Goal: Use online tool/utility: Utilize a website feature to perform a specific function

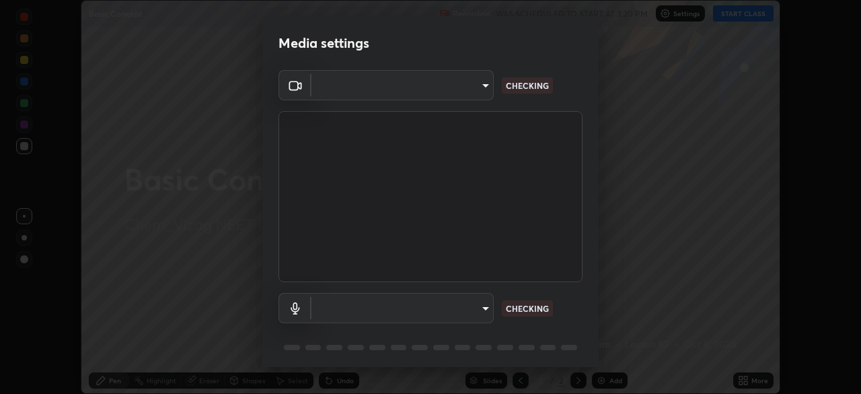
scroll to position [48, 0]
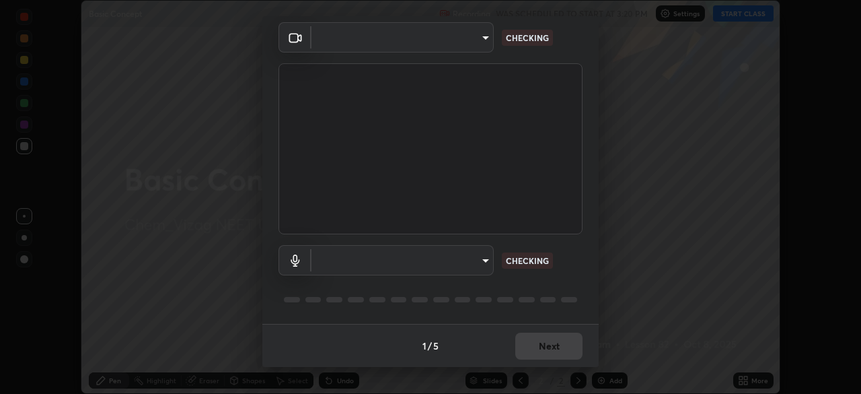
type input "30e3a5fdac558d38a93a25324d9b85e60c7c87f97241778371ba988a20b1c4d0"
type input "1a940505df45dfeaf853d4e748bcc9ca5a1f4190482371f2bc211992927e8142"
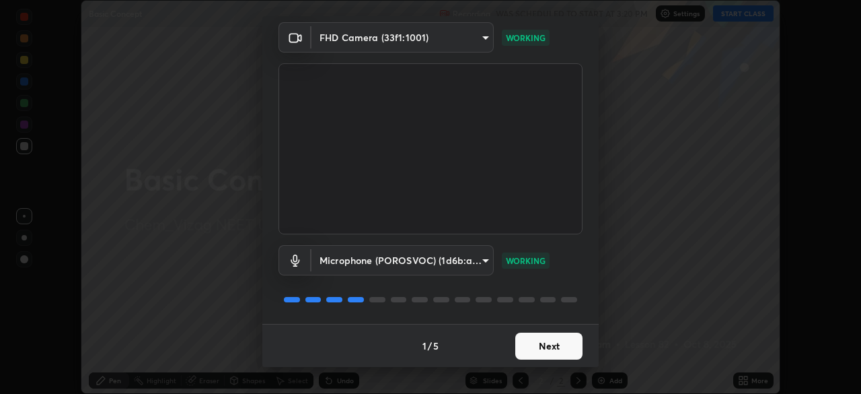
click at [559, 347] on button "Next" at bounding box center [548, 345] width 67 height 27
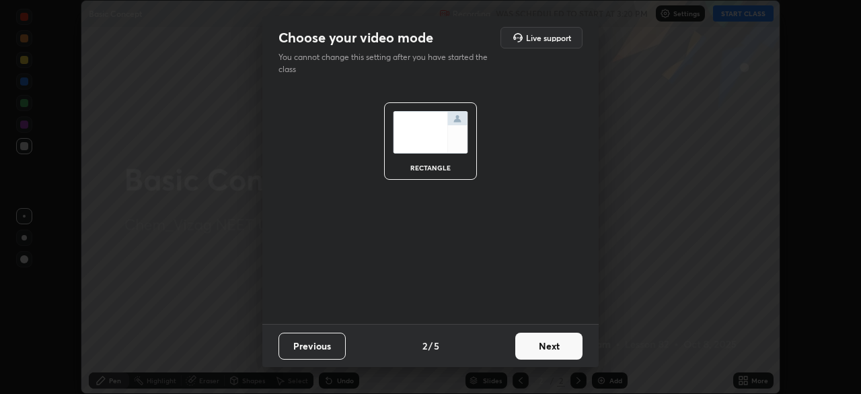
click at [559, 345] on button "Next" at bounding box center [548, 345] width 67 height 27
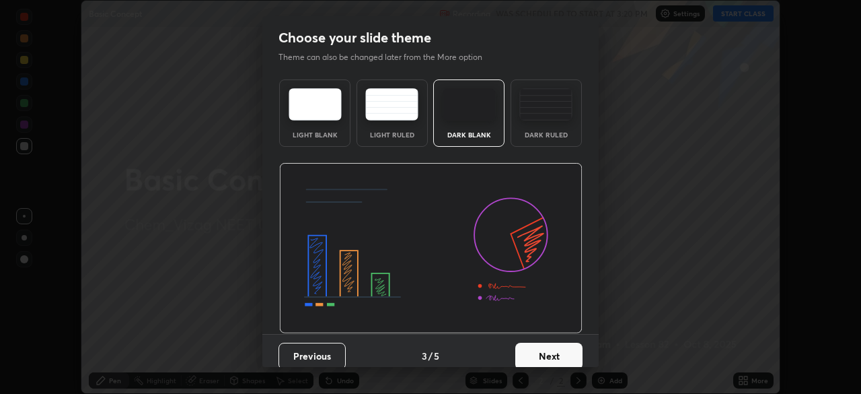
click at [560, 349] on button "Next" at bounding box center [548, 356] width 67 height 27
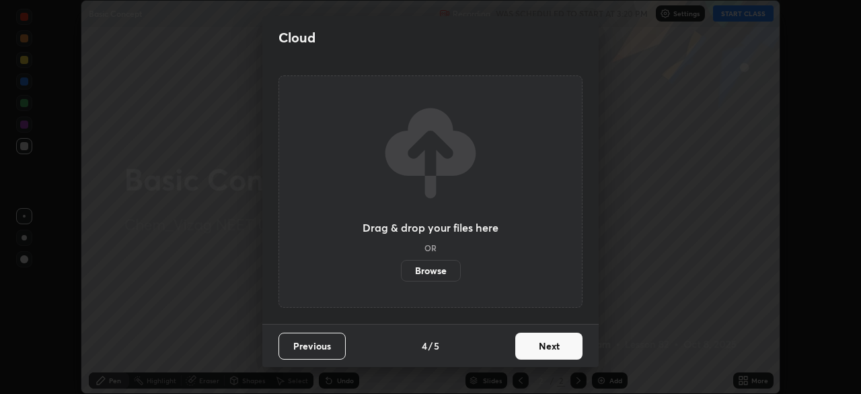
click at [559, 345] on button "Next" at bounding box center [548, 345] width 67 height 27
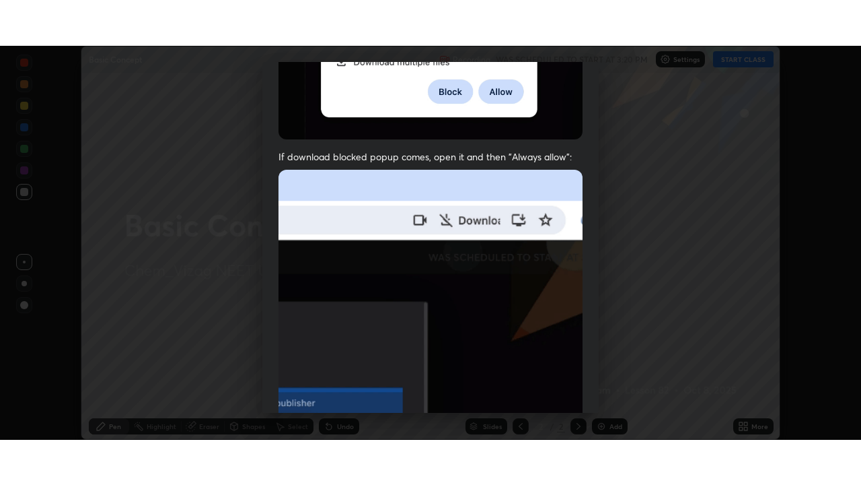
scroll to position [322, 0]
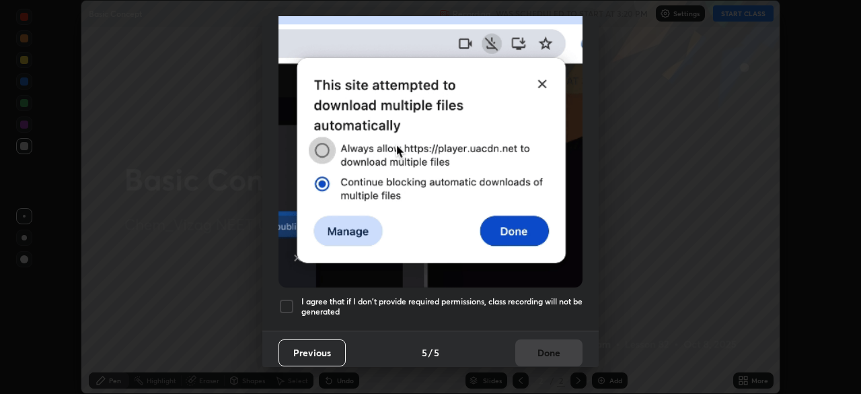
click at [384, 302] on h5 "I agree that if I don't provide required permissions, class recording will not …" at bounding box center [441, 306] width 281 height 21
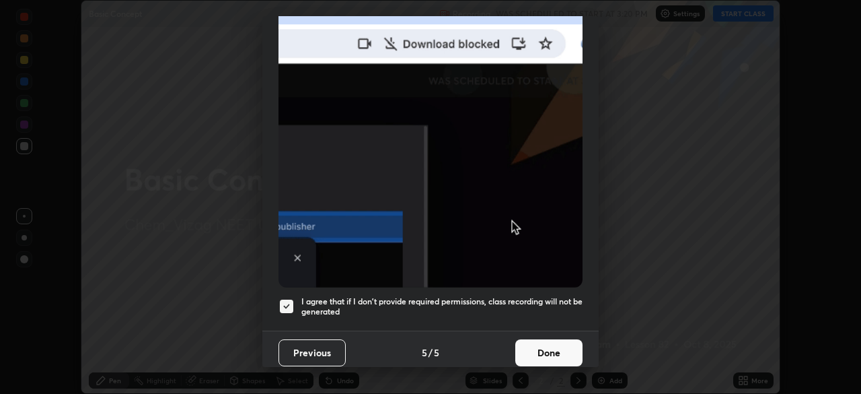
click at [546, 341] on button "Done" at bounding box center [548, 352] width 67 height 27
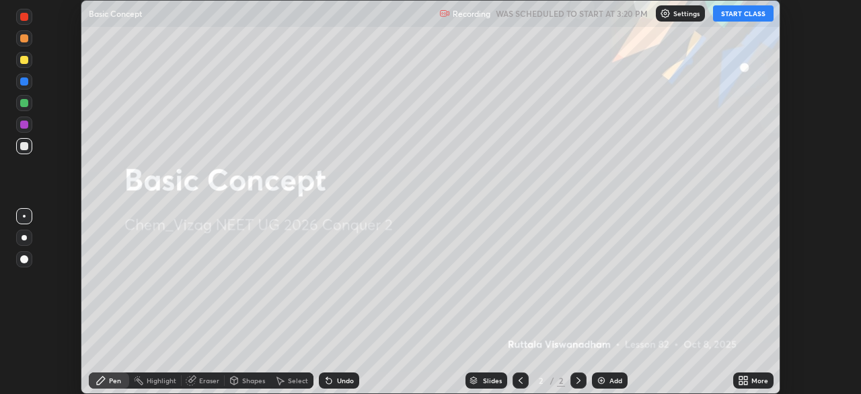
click at [750, 379] on div "More" at bounding box center [753, 380] width 40 height 16
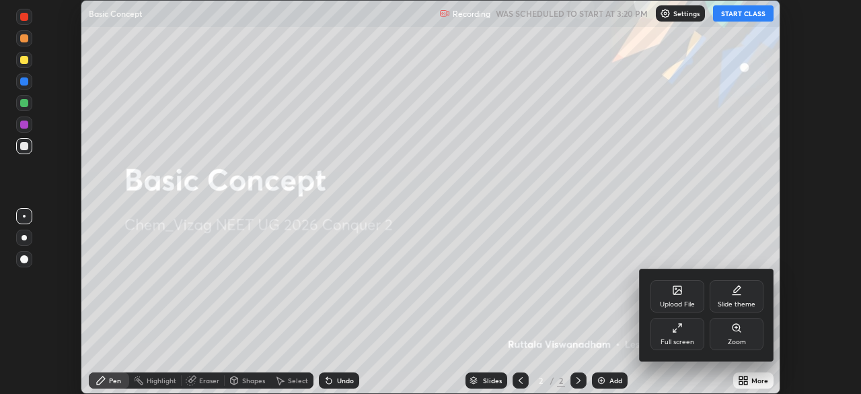
click at [692, 331] on div "Full screen" at bounding box center [678, 334] width 54 height 32
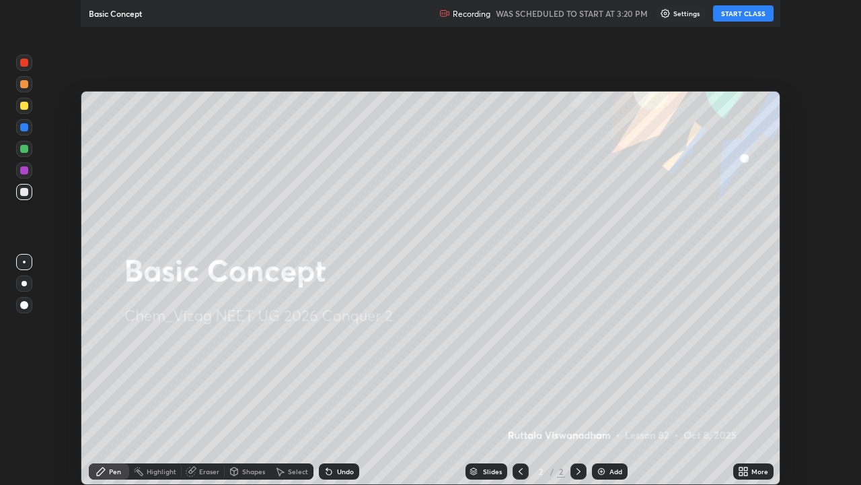
scroll to position [485, 861]
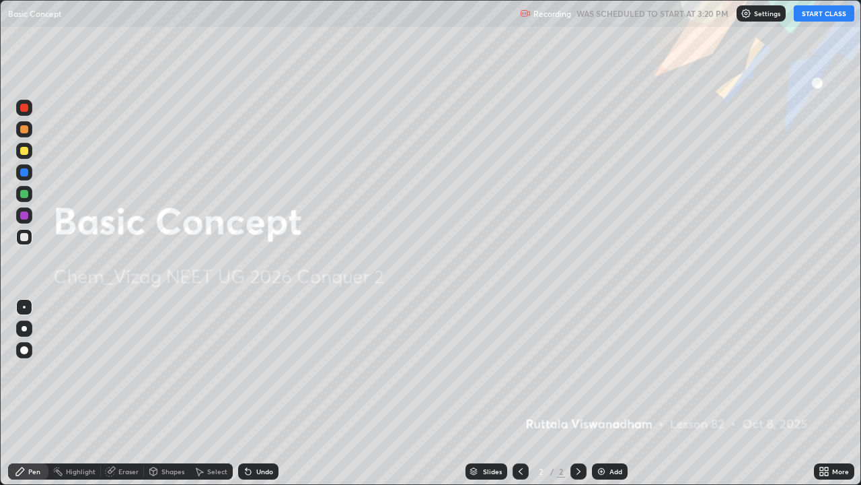
click at [824, 20] on button "START CLASS" at bounding box center [824, 13] width 61 height 16
click at [607, 393] on div "Add" at bounding box center [610, 471] width 36 height 16
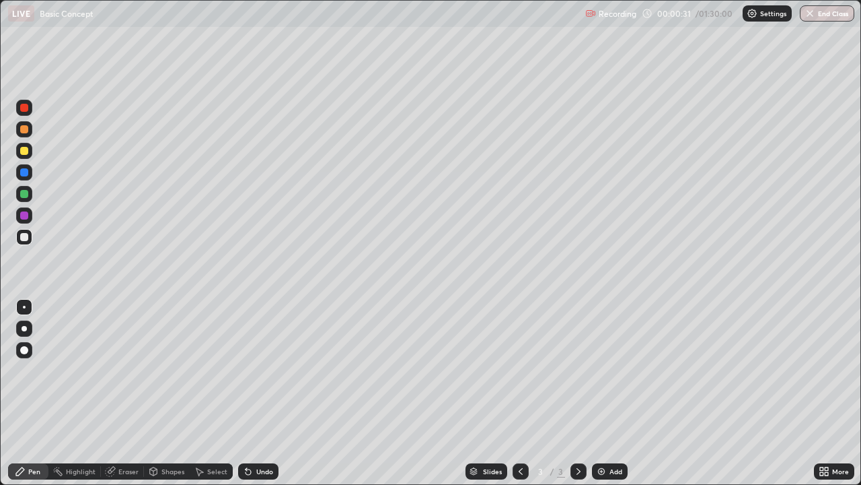
click at [262, 393] on div "Undo" at bounding box center [264, 471] width 17 height 7
click at [214, 393] on div "Select" at bounding box center [217, 471] width 20 height 7
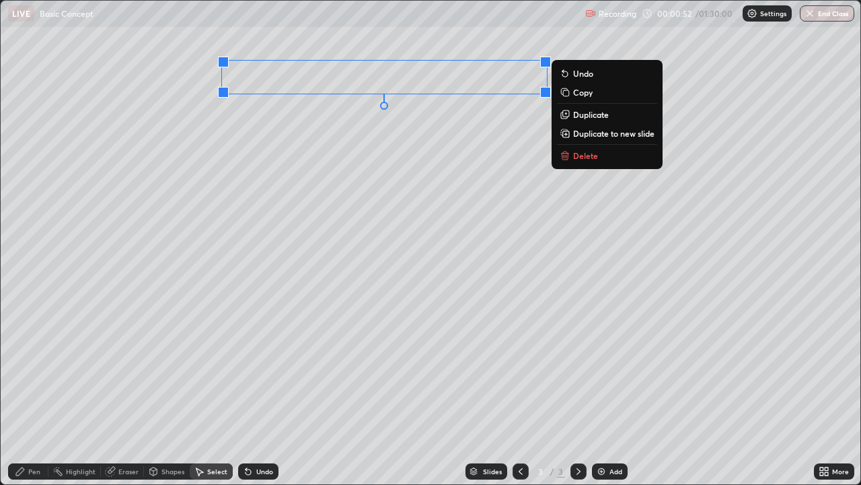
click at [557, 177] on div "0 ° Undo Copy Duplicate Duplicate to new slide Delete" at bounding box center [431, 242] width 860 height 483
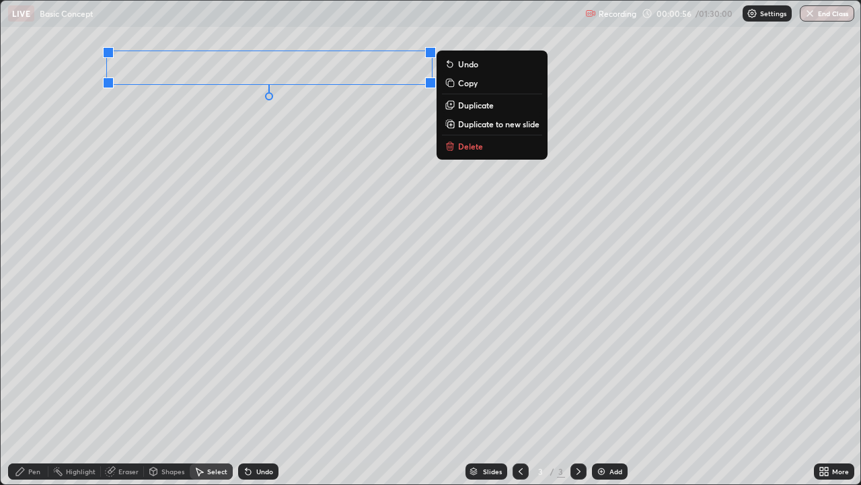
click at [211, 192] on div "0 ° Undo Copy Duplicate Duplicate to new slide Delete" at bounding box center [431, 242] width 860 height 483
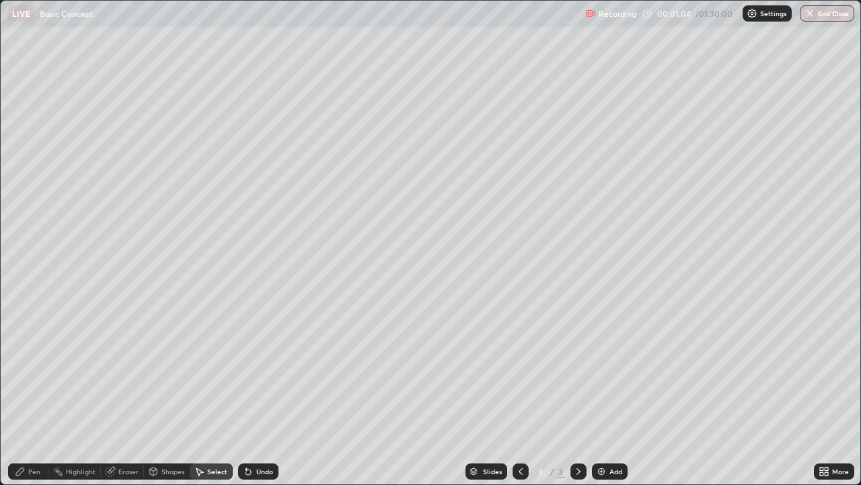
click at [33, 393] on div "Pen" at bounding box center [34, 471] width 12 height 7
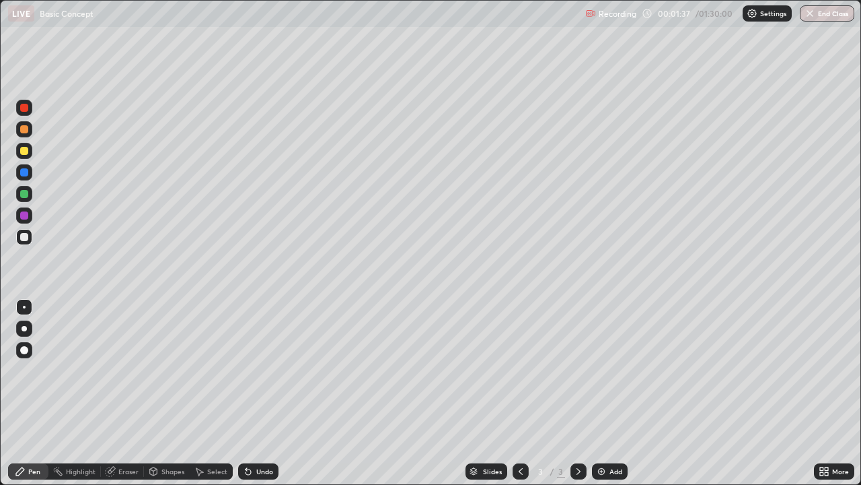
click at [120, 393] on div "Eraser" at bounding box center [128, 471] width 20 height 7
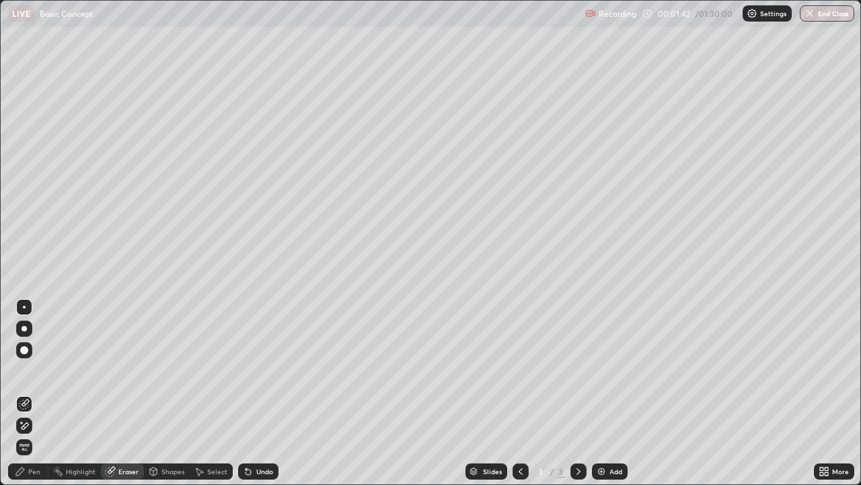
click at [31, 393] on div "Pen" at bounding box center [34, 471] width 12 height 7
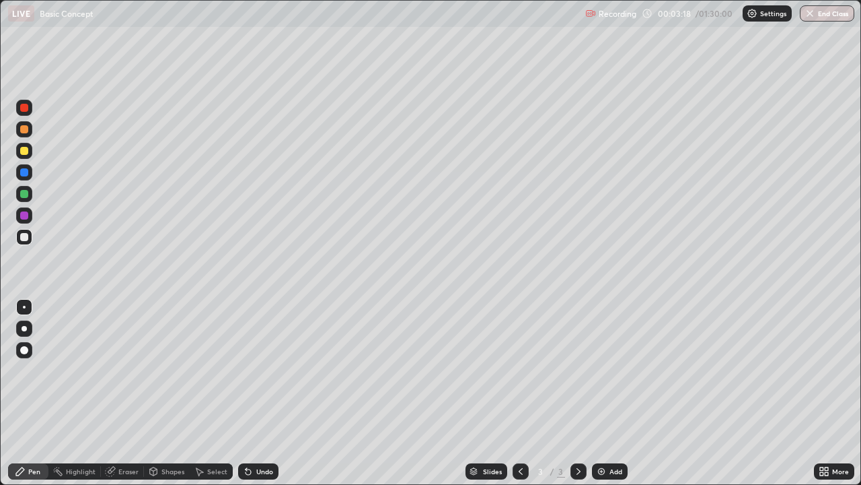
click at [258, 393] on div "Undo" at bounding box center [264, 471] width 17 height 7
click at [260, 393] on div "Undo" at bounding box center [264, 471] width 17 height 7
click at [264, 393] on div "Undo" at bounding box center [258, 471] width 40 height 16
click at [610, 393] on div "Add" at bounding box center [616, 471] width 13 height 7
click at [520, 393] on icon at bounding box center [520, 471] width 11 height 11
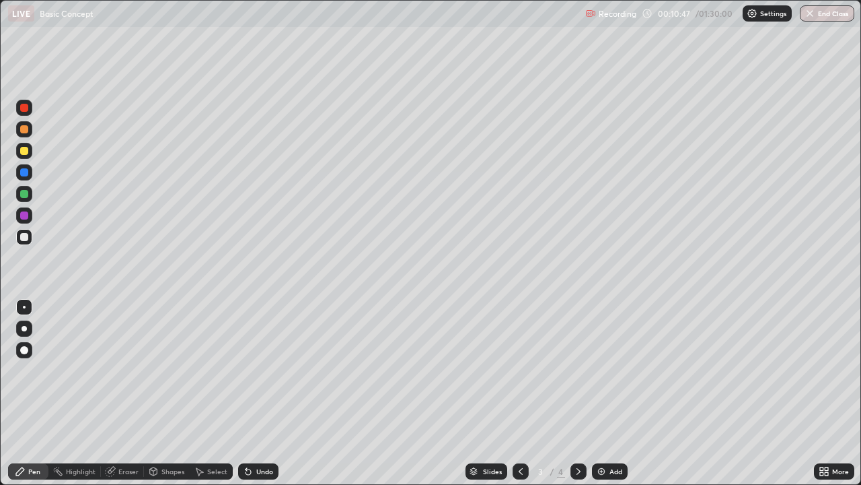
click at [579, 393] on icon at bounding box center [578, 471] width 11 height 11
click at [256, 393] on div "Undo" at bounding box center [264, 471] width 17 height 7
click at [258, 393] on div "Undo" at bounding box center [258, 471] width 40 height 16
click at [258, 393] on div "Undo" at bounding box center [264, 471] width 17 height 7
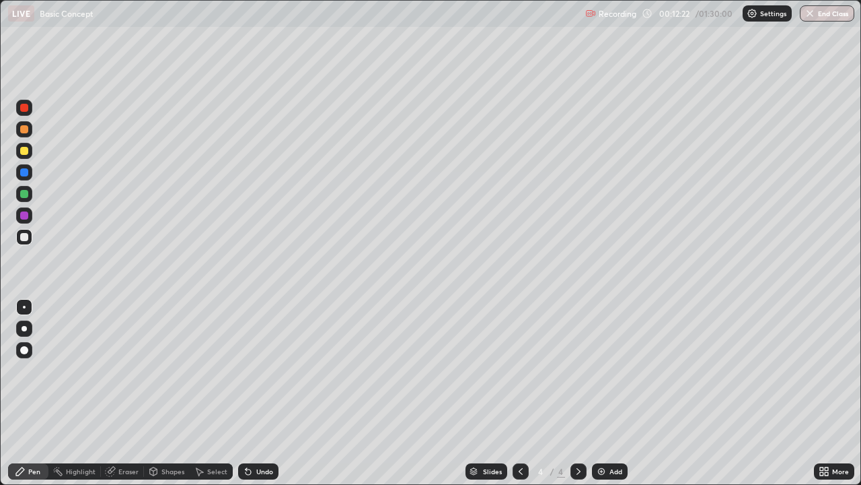
click at [260, 393] on div "Undo" at bounding box center [264, 471] width 17 height 7
click at [259, 393] on div "Undo" at bounding box center [264, 471] width 17 height 7
click at [258, 393] on div "Undo" at bounding box center [264, 471] width 17 height 7
click at [261, 393] on div "Undo" at bounding box center [264, 471] width 17 height 7
click at [260, 393] on div "Undo" at bounding box center [264, 471] width 17 height 7
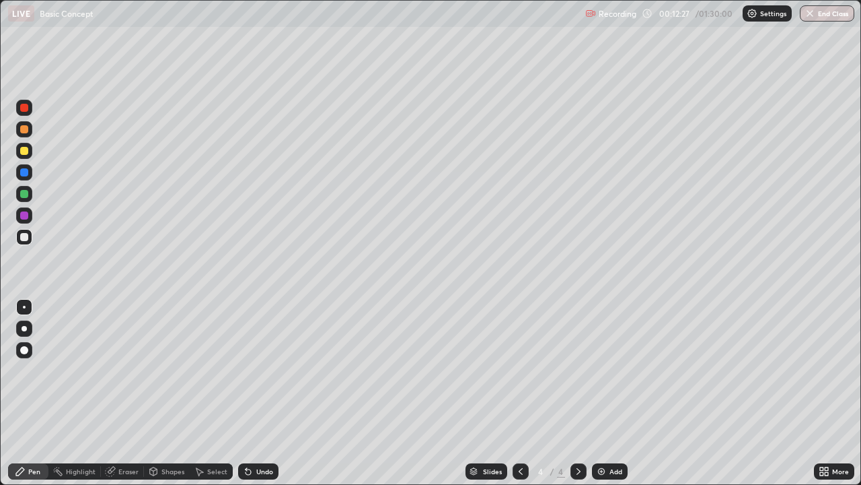
click at [260, 393] on div "Undo" at bounding box center [264, 471] width 17 height 7
click at [259, 393] on div "Undo" at bounding box center [264, 471] width 17 height 7
click at [258, 393] on div "Undo" at bounding box center [264, 471] width 17 height 7
click at [257, 393] on div "Undo" at bounding box center [264, 471] width 17 height 7
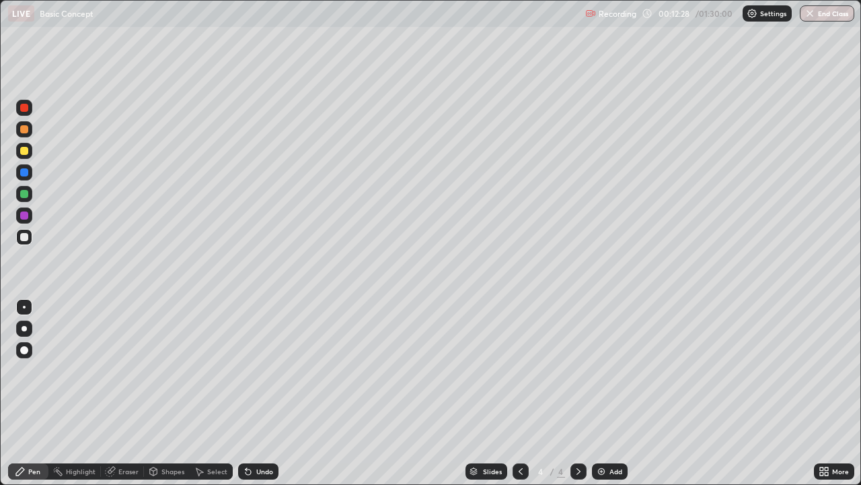
click at [258, 393] on div "Undo" at bounding box center [264, 471] width 17 height 7
click at [610, 393] on div "Add" at bounding box center [616, 471] width 13 height 7
click at [518, 393] on icon at bounding box center [520, 471] width 11 height 11
click at [520, 393] on icon at bounding box center [521, 471] width 4 height 7
click at [577, 393] on icon at bounding box center [578, 471] width 11 height 11
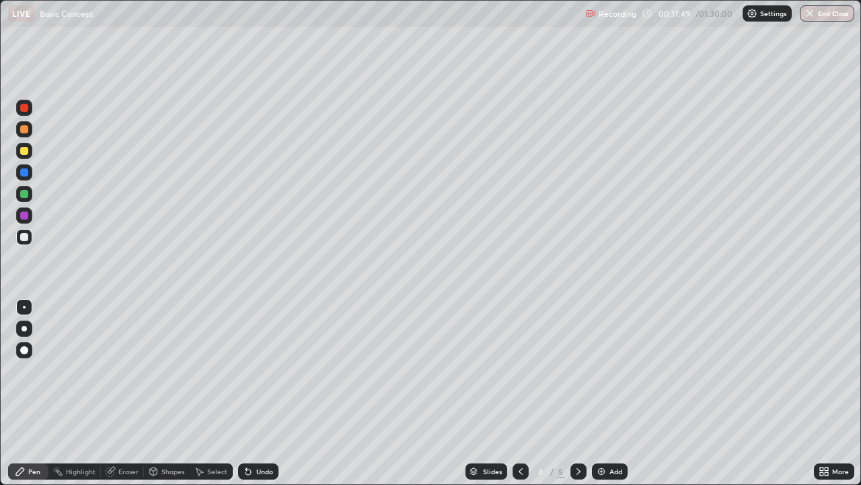
click at [577, 393] on icon at bounding box center [579, 471] width 4 height 7
click at [26, 152] on div at bounding box center [24, 151] width 8 height 8
click at [22, 239] on div at bounding box center [24, 237] width 8 height 8
click at [262, 393] on div "Undo" at bounding box center [264, 471] width 17 height 7
click at [260, 393] on div "Undo" at bounding box center [258, 471] width 40 height 16
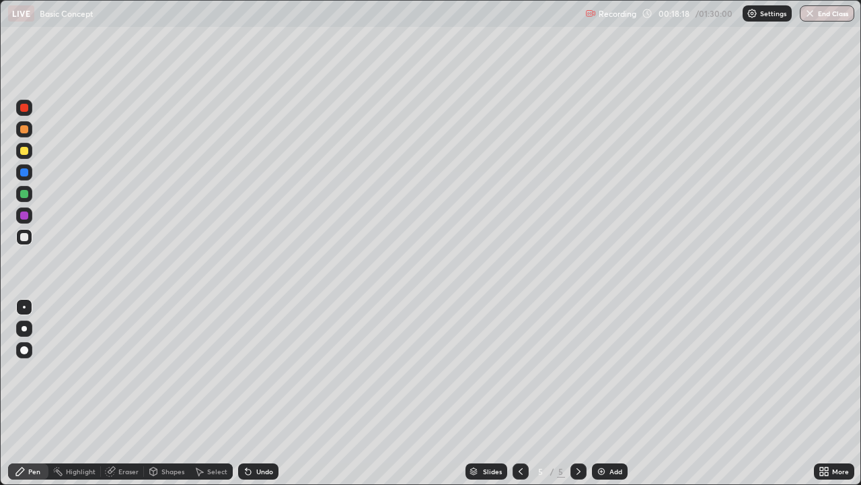
click at [263, 393] on div "Undo" at bounding box center [258, 471] width 40 height 16
click at [264, 393] on div "Undo" at bounding box center [264, 471] width 17 height 7
click at [581, 393] on icon at bounding box center [578, 471] width 11 height 11
click at [604, 393] on img at bounding box center [601, 471] width 11 height 11
click at [261, 393] on div "Undo" at bounding box center [264, 471] width 17 height 7
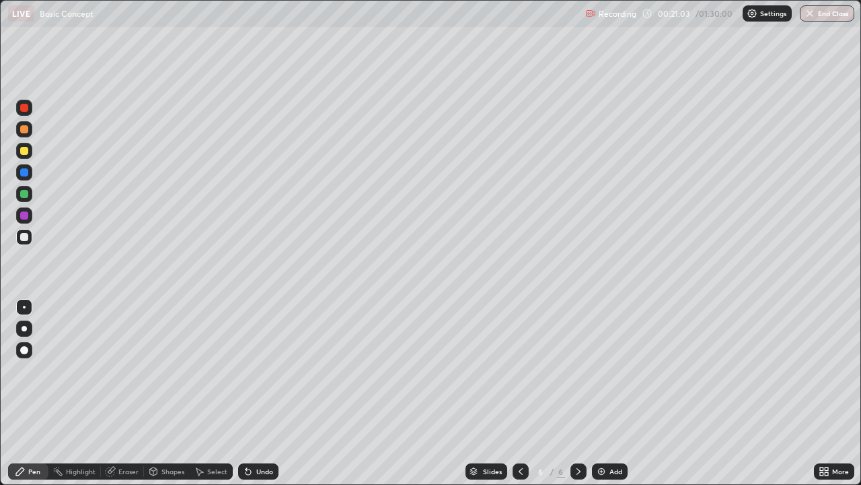
click at [264, 393] on div "Undo" at bounding box center [258, 471] width 40 height 16
click at [262, 393] on div "Undo" at bounding box center [258, 471] width 40 height 16
click at [263, 393] on div "Undo" at bounding box center [264, 471] width 17 height 7
click at [264, 393] on div "Undo" at bounding box center [264, 471] width 17 height 7
click at [263, 393] on div "Undo" at bounding box center [264, 471] width 17 height 7
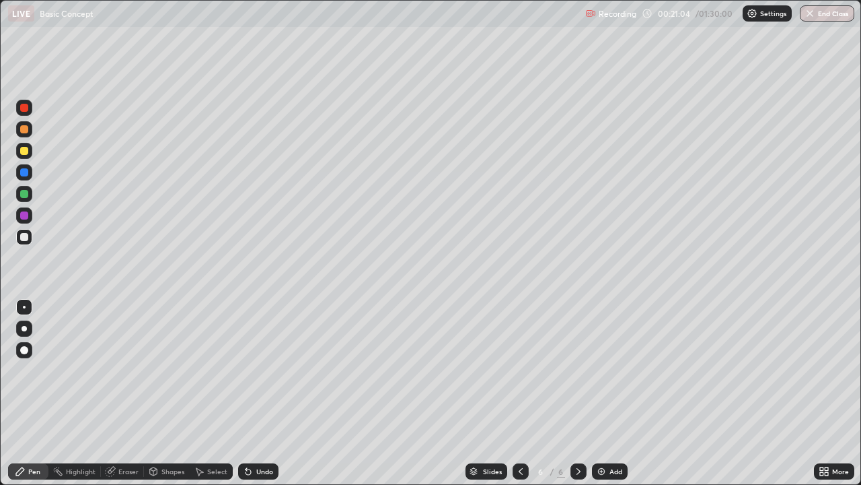
click at [261, 393] on div "Undo" at bounding box center [264, 471] width 17 height 7
click at [251, 393] on icon at bounding box center [248, 471] width 11 height 11
click at [254, 393] on div "Undo" at bounding box center [258, 471] width 40 height 16
click at [612, 393] on div "Add" at bounding box center [616, 471] width 13 height 7
click at [256, 393] on div "Undo" at bounding box center [264, 471] width 17 height 7
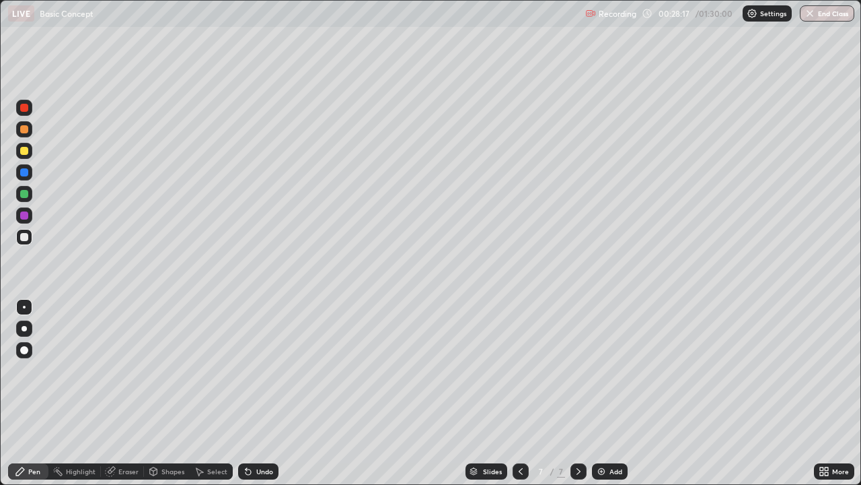
click at [256, 393] on div "Undo" at bounding box center [264, 471] width 17 height 7
click at [254, 393] on div "Undo" at bounding box center [258, 471] width 40 height 16
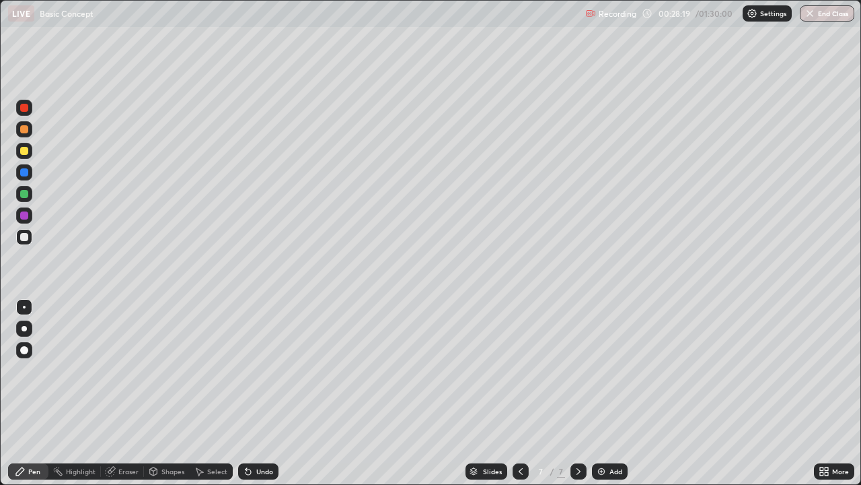
click at [520, 393] on icon at bounding box center [520, 471] width 11 height 11
click at [573, 393] on icon at bounding box center [578, 471] width 11 height 11
click at [519, 393] on icon at bounding box center [520, 471] width 11 height 11
click at [577, 393] on icon at bounding box center [578, 471] width 11 height 11
click at [256, 393] on div "Undo" at bounding box center [264, 471] width 17 height 7
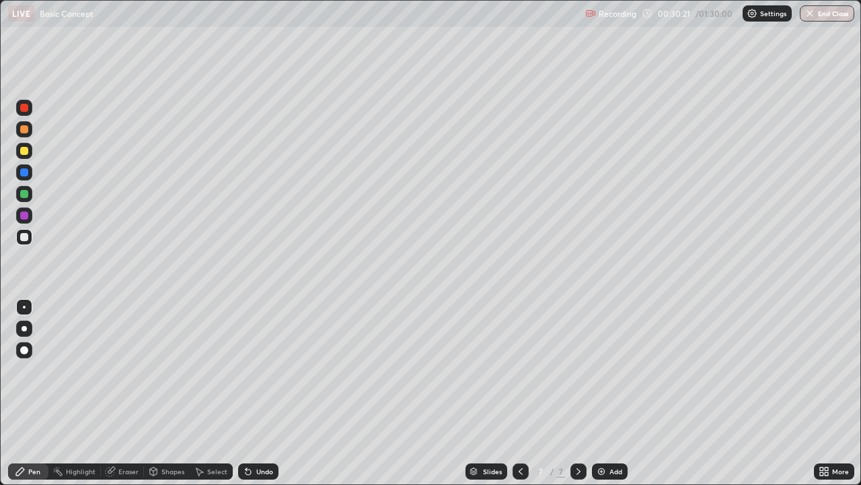
click at [262, 393] on div "Undo" at bounding box center [264, 471] width 17 height 7
click at [258, 393] on div "Undo" at bounding box center [264, 471] width 17 height 7
click at [259, 393] on div "Undo" at bounding box center [264, 471] width 17 height 7
click at [255, 393] on div "Undo" at bounding box center [258, 471] width 40 height 16
click at [577, 393] on icon at bounding box center [578, 471] width 11 height 11
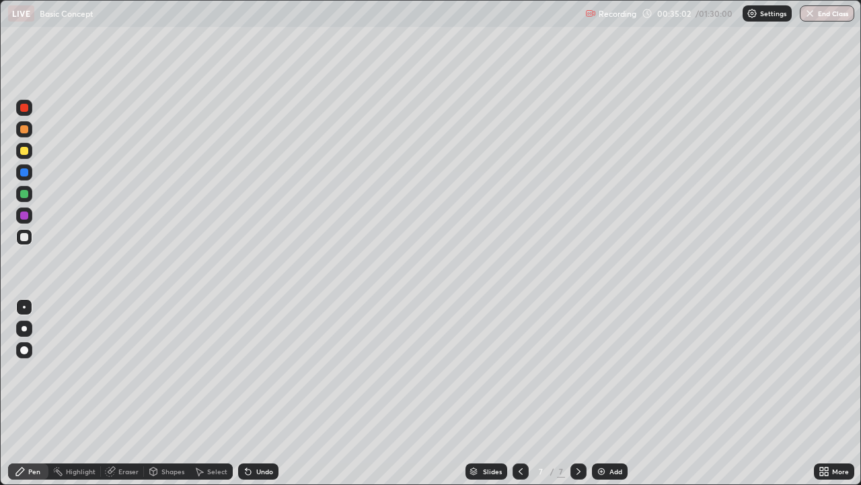
click at [606, 393] on div "Add" at bounding box center [610, 471] width 36 height 16
click at [26, 153] on div at bounding box center [24, 151] width 8 height 8
click at [26, 234] on div at bounding box center [24, 237] width 8 height 8
click at [250, 393] on icon at bounding box center [248, 471] width 11 height 11
click at [251, 393] on icon at bounding box center [248, 471] width 11 height 11
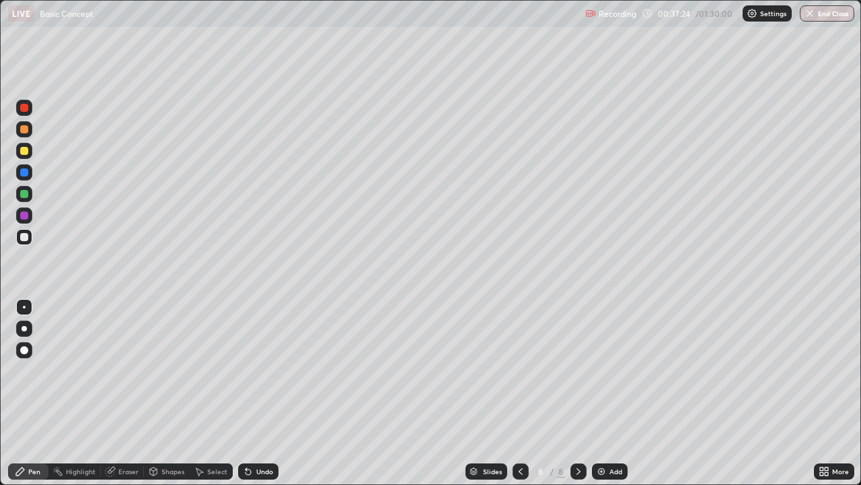
click at [252, 393] on div "Undo" at bounding box center [258, 471] width 40 height 16
click at [246, 393] on icon at bounding box center [248, 471] width 5 height 5
click at [264, 393] on div "Undo" at bounding box center [264, 471] width 17 height 7
